Goal: Check status: Check status

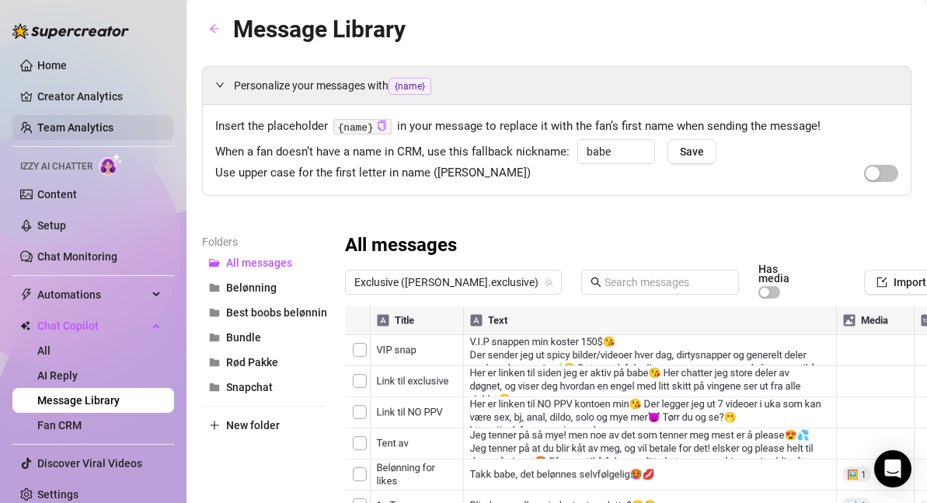
click at [100, 122] on link "Team Analytics" at bounding box center [75, 127] width 76 height 12
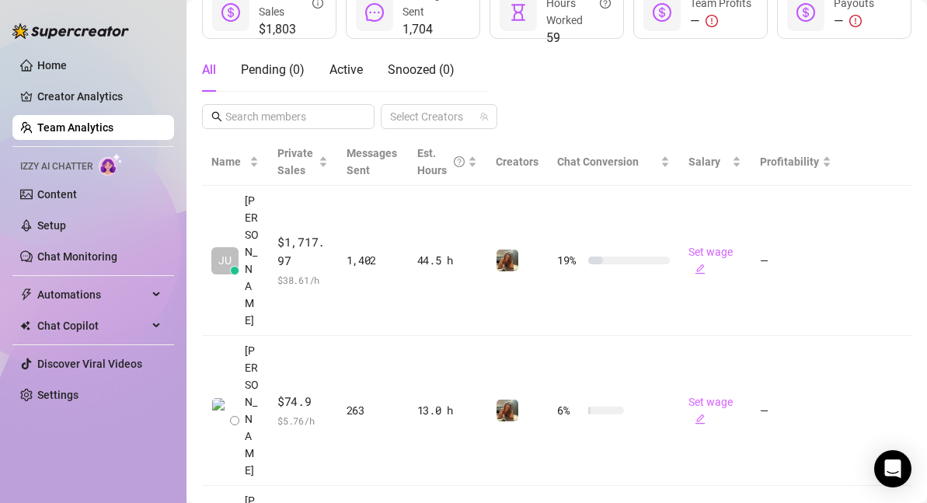
scroll to position [320, 0]
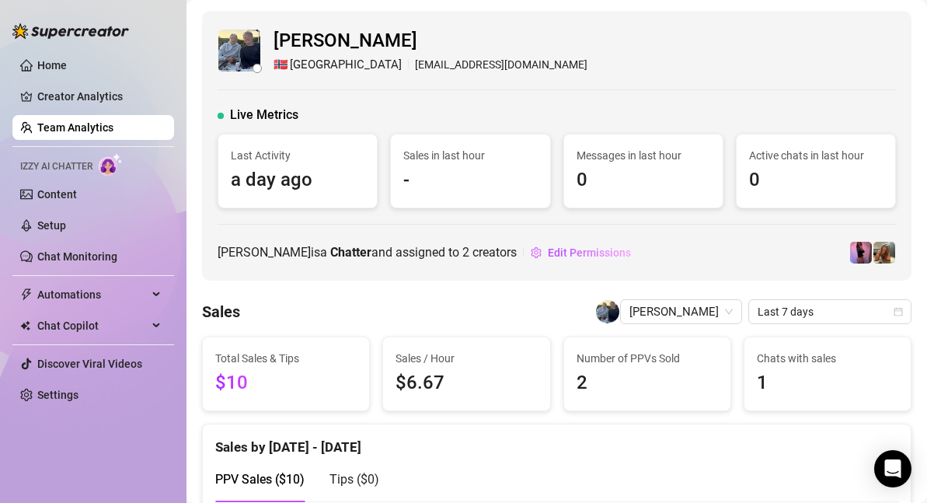
scroll to position [1, 0]
click at [113, 132] on link "Team Analytics" at bounding box center [75, 127] width 76 height 12
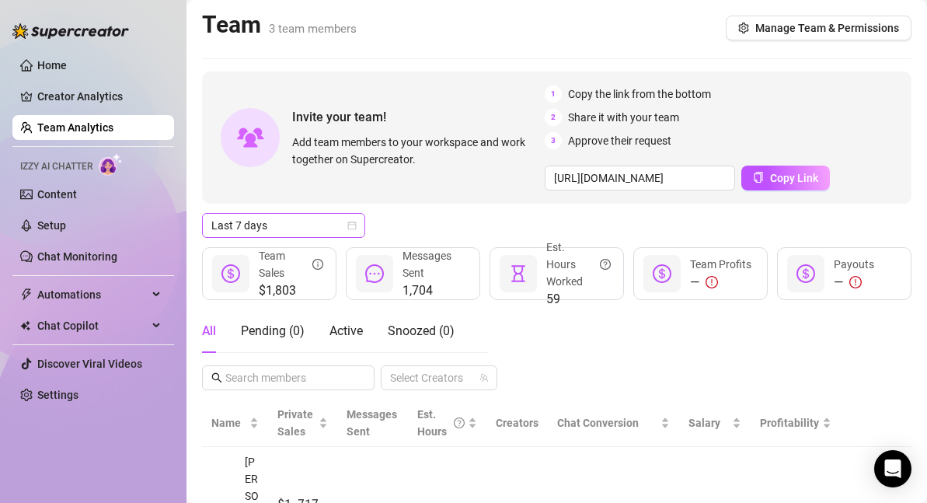
click at [354, 225] on icon "calendar" at bounding box center [352, 225] width 9 height 9
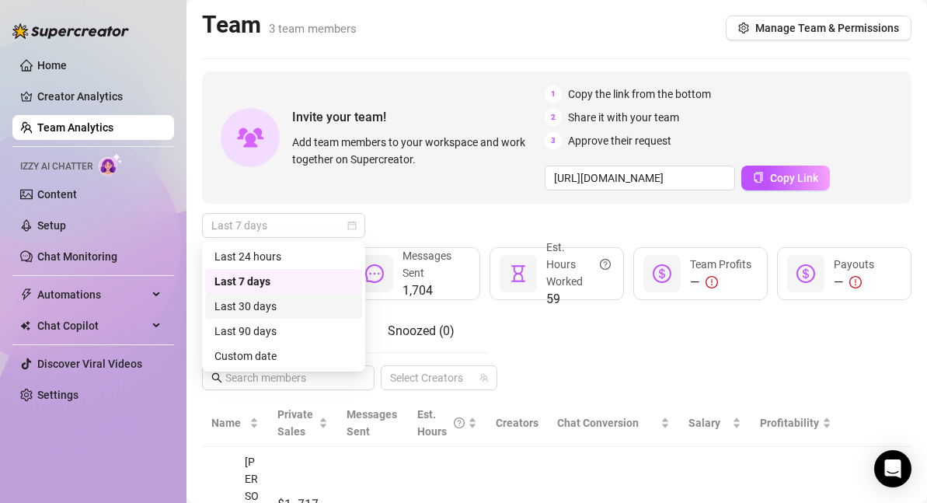
click at [308, 310] on div "Last 30 days" at bounding box center [283, 306] width 138 height 17
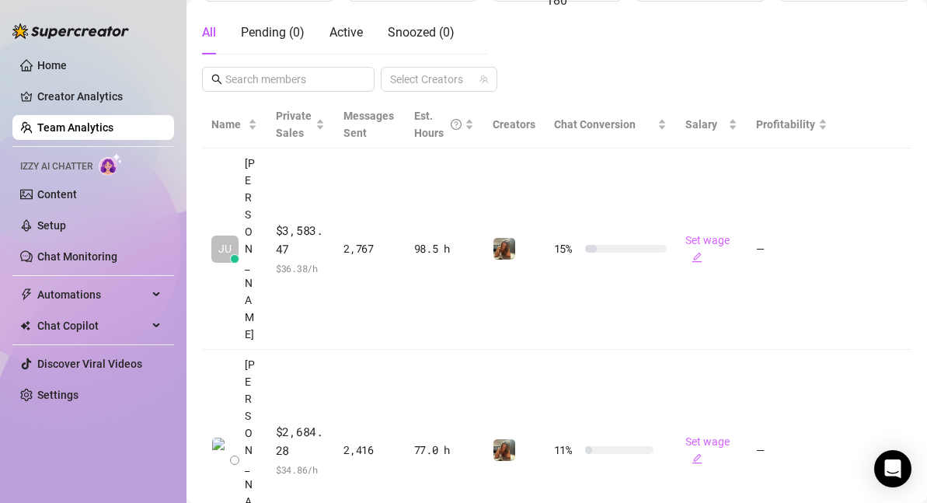
scroll to position [313, 0]
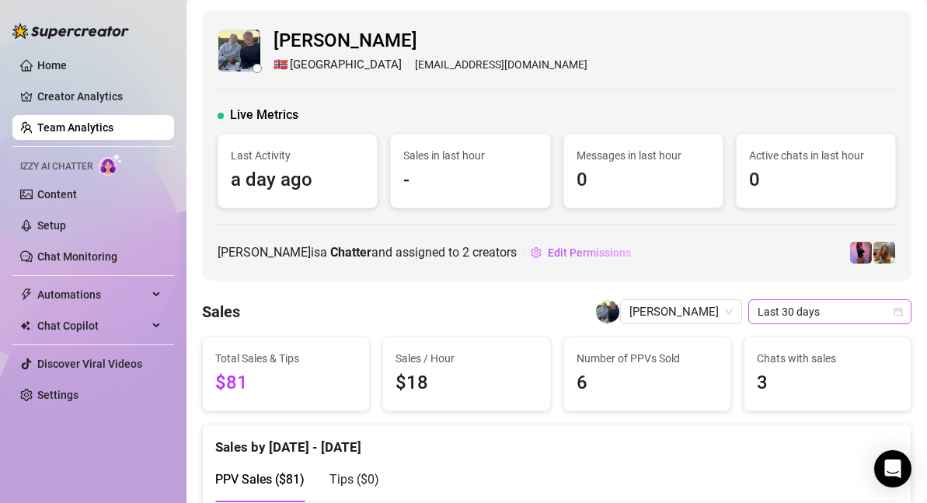
click at [824, 312] on span "Last 30 days" at bounding box center [830, 311] width 145 height 23
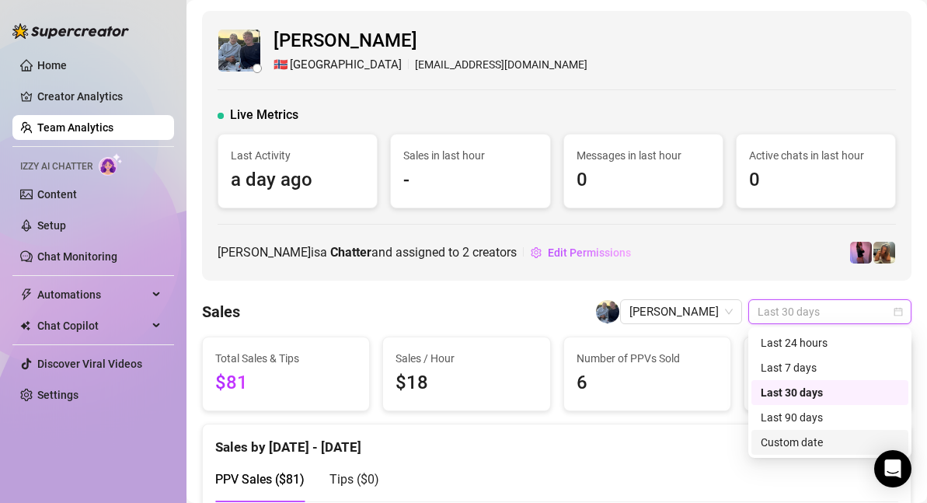
click at [803, 439] on div "Custom date" at bounding box center [830, 442] width 138 height 17
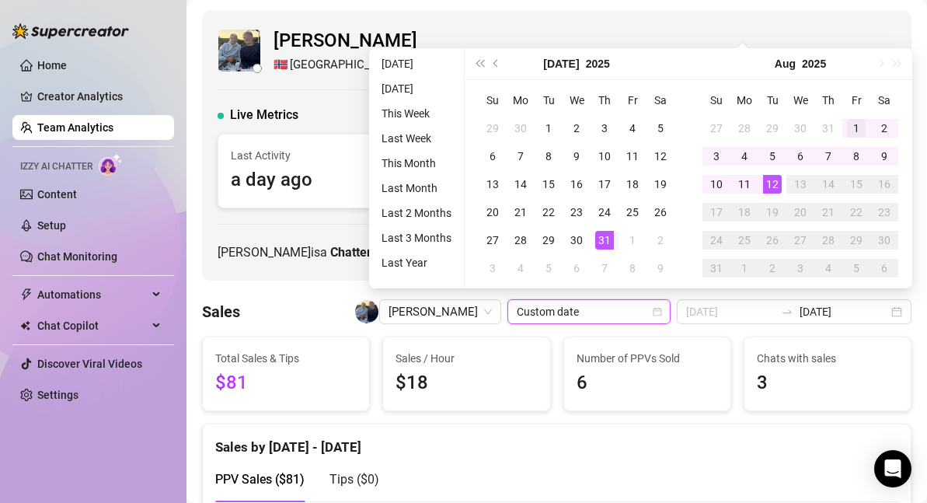
type input "[DATE]"
click at [859, 130] on div "1" at bounding box center [856, 128] width 19 height 19
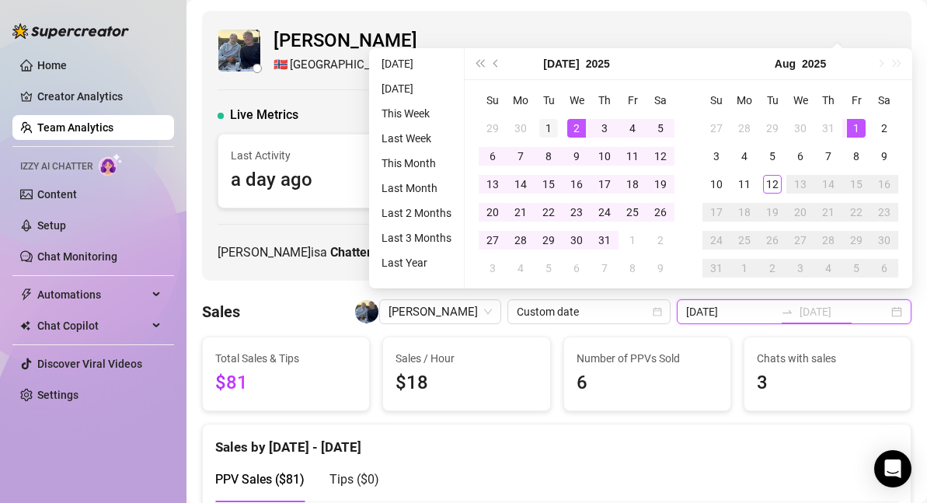
type input "[DATE]"
click at [552, 127] on div "1" at bounding box center [548, 128] width 19 height 19
type input "[DATE]"
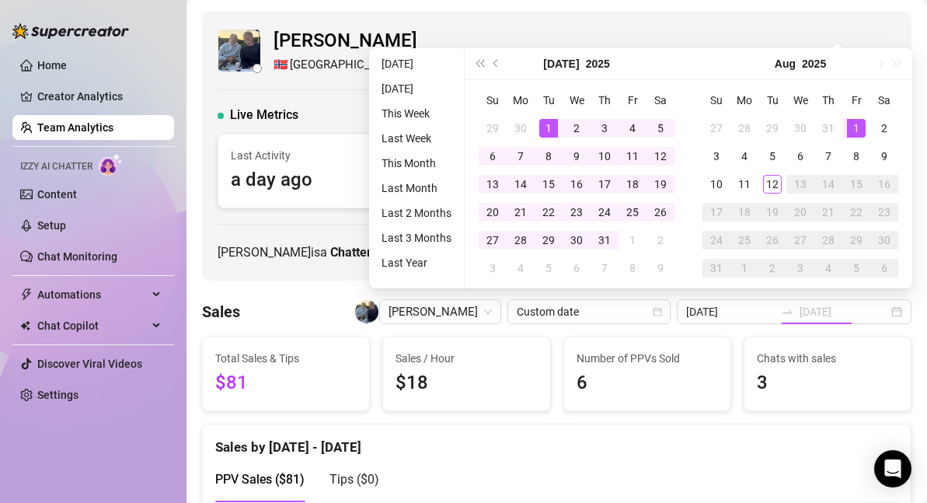
type input "[DATE]"
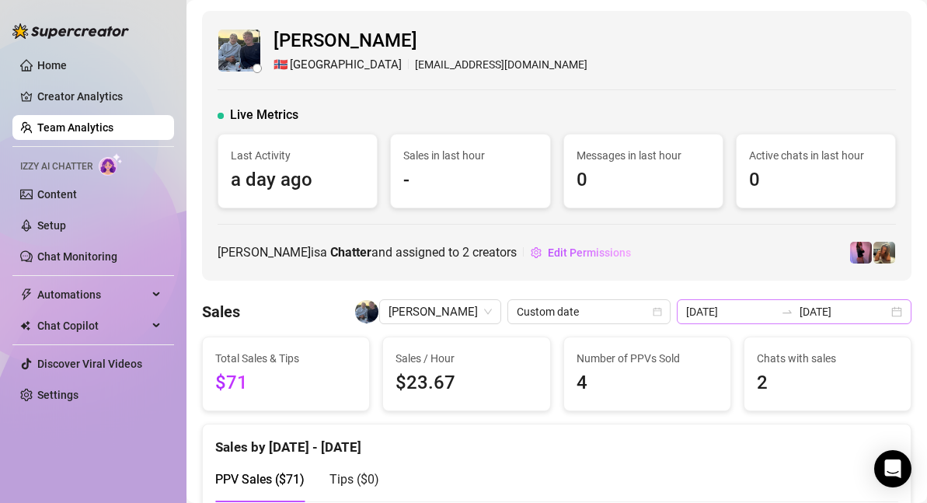
click at [895, 313] on div "[DATE] [DATE]" at bounding box center [794, 311] width 235 height 25
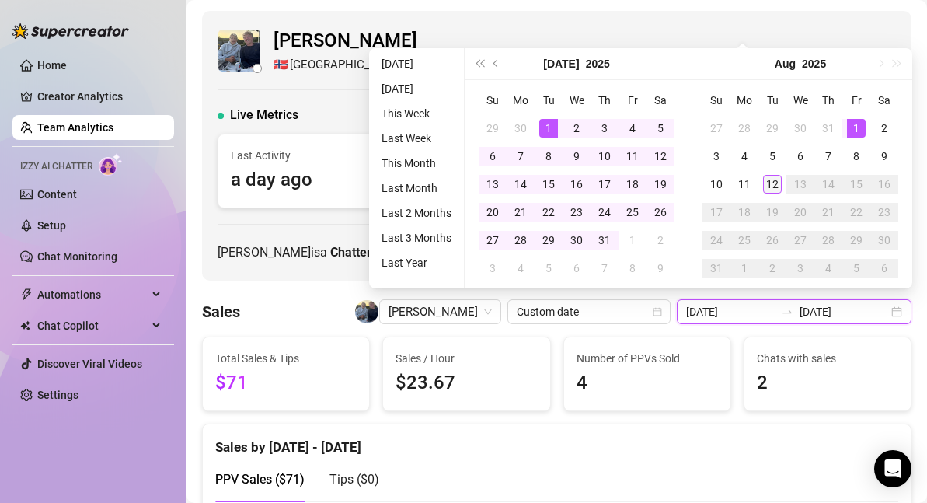
type input "[DATE]"
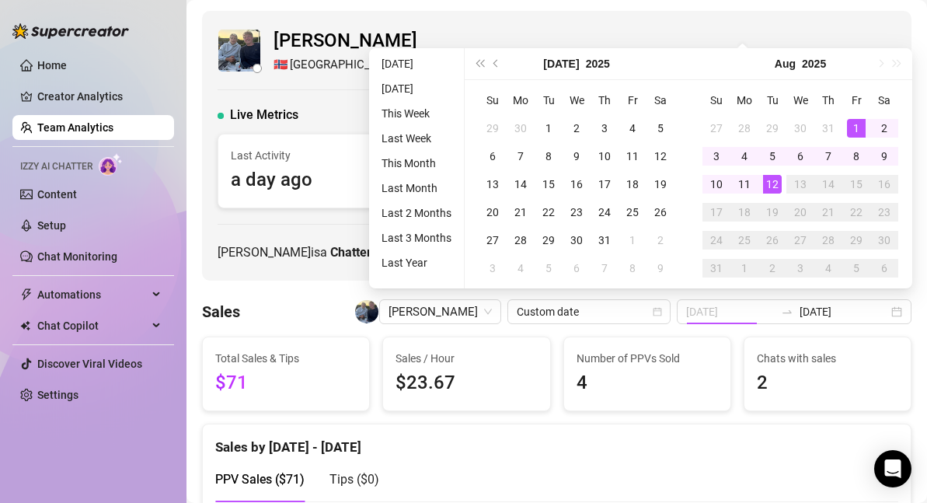
click at [776, 178] on div "12" at bounding box center [772, 184] width 19 height 19
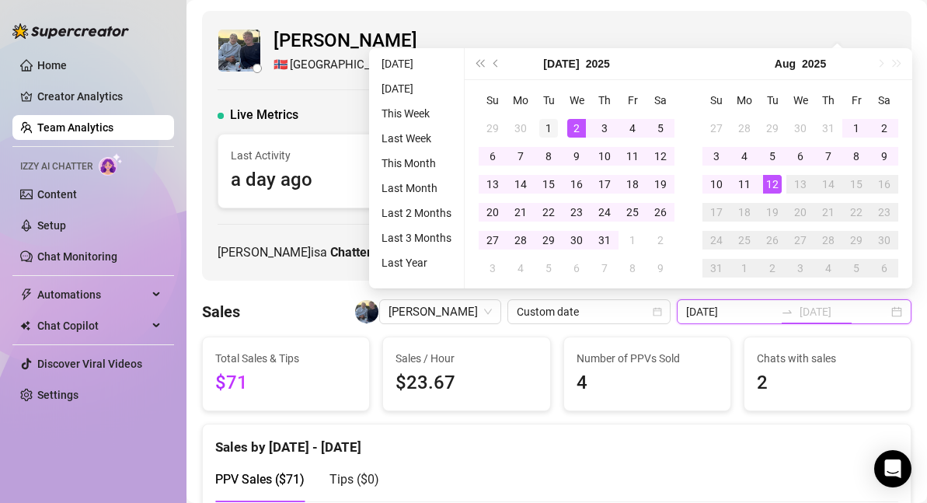
type input "[DATE]"
click at [552, 124] on div "1" at bounding box center [548, 128] width 19 height 19
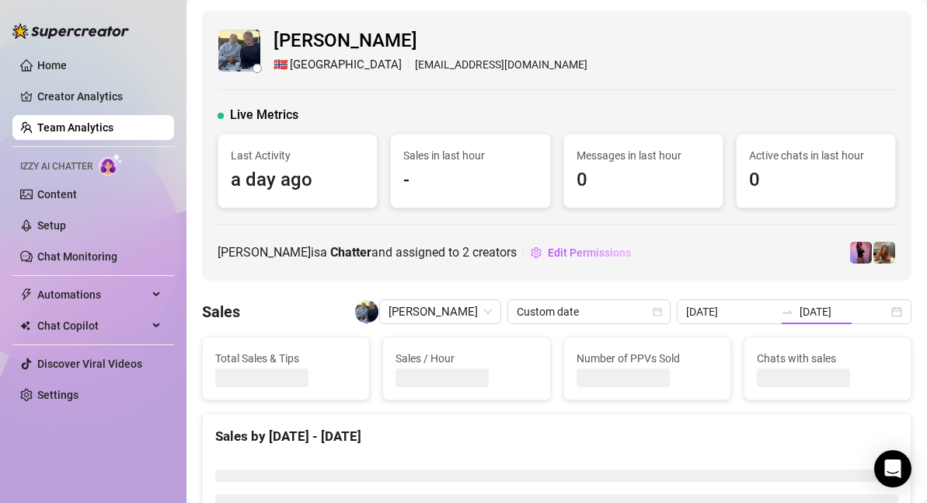
type input "[DATE]"
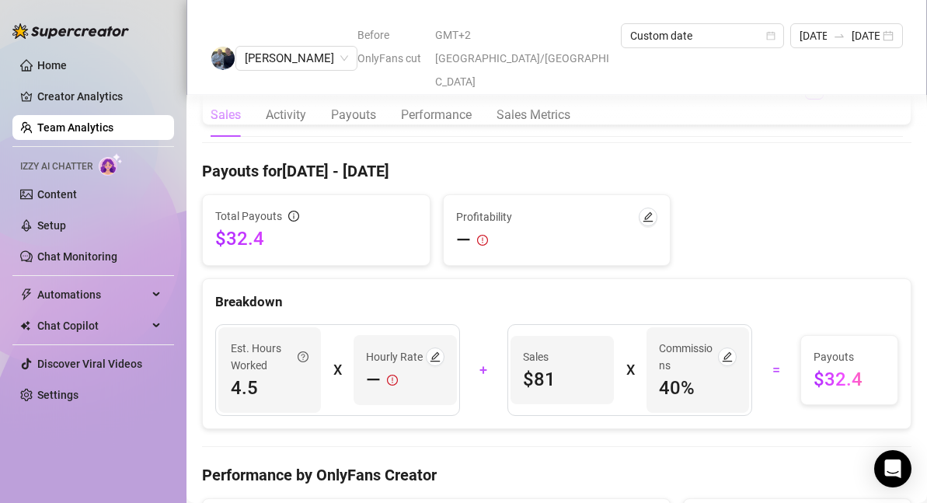
scroll to position [1745, 0]
